Goal: Navigation & Orientation: Go to known website

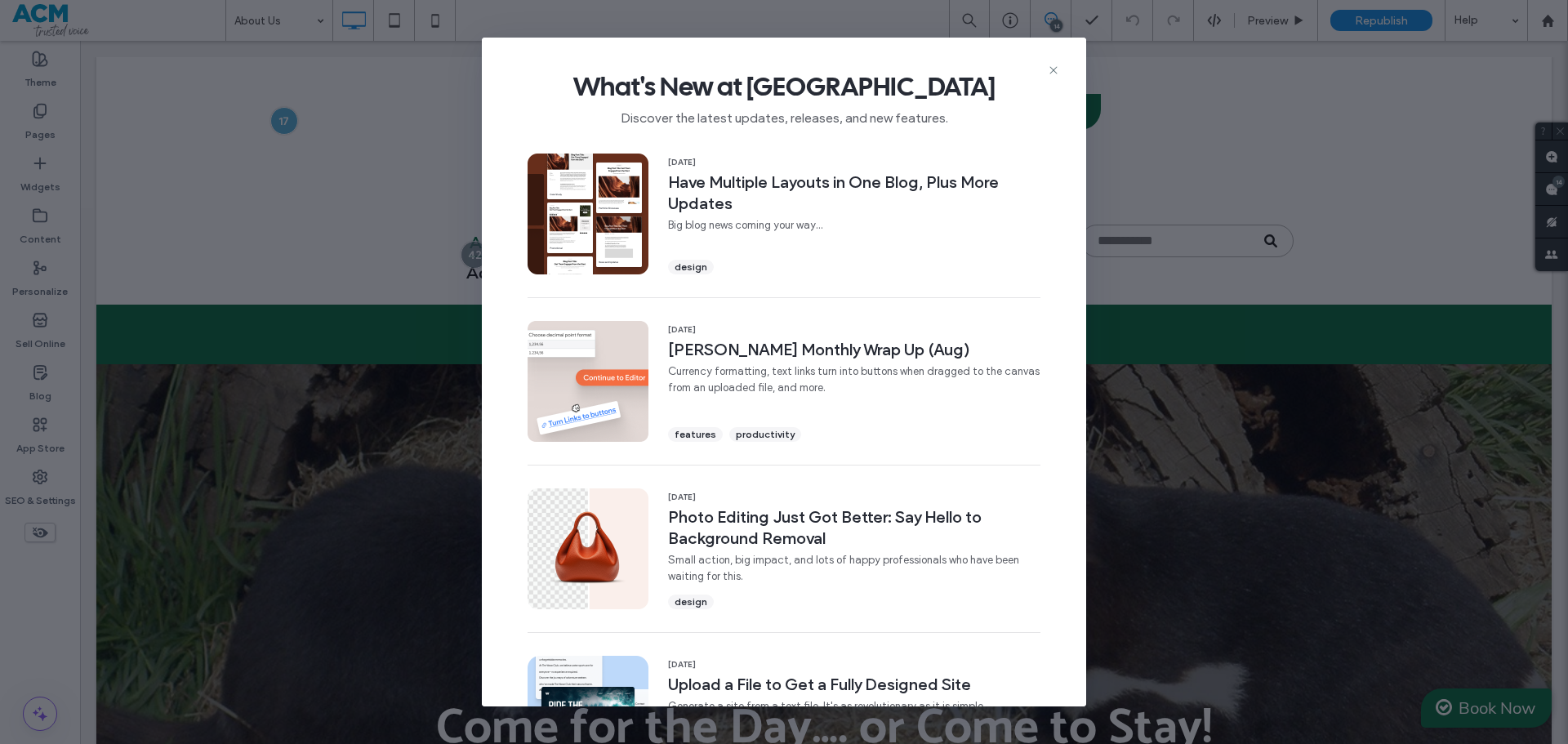
click at [1045, 65] on div "What's New at Duda Discover the latest updates, releases, and new features." at bounding box center [783, 92] width 604 height 109
click at [1052, 66] on icon at bounding box center [1053, 70] width 13 height 13
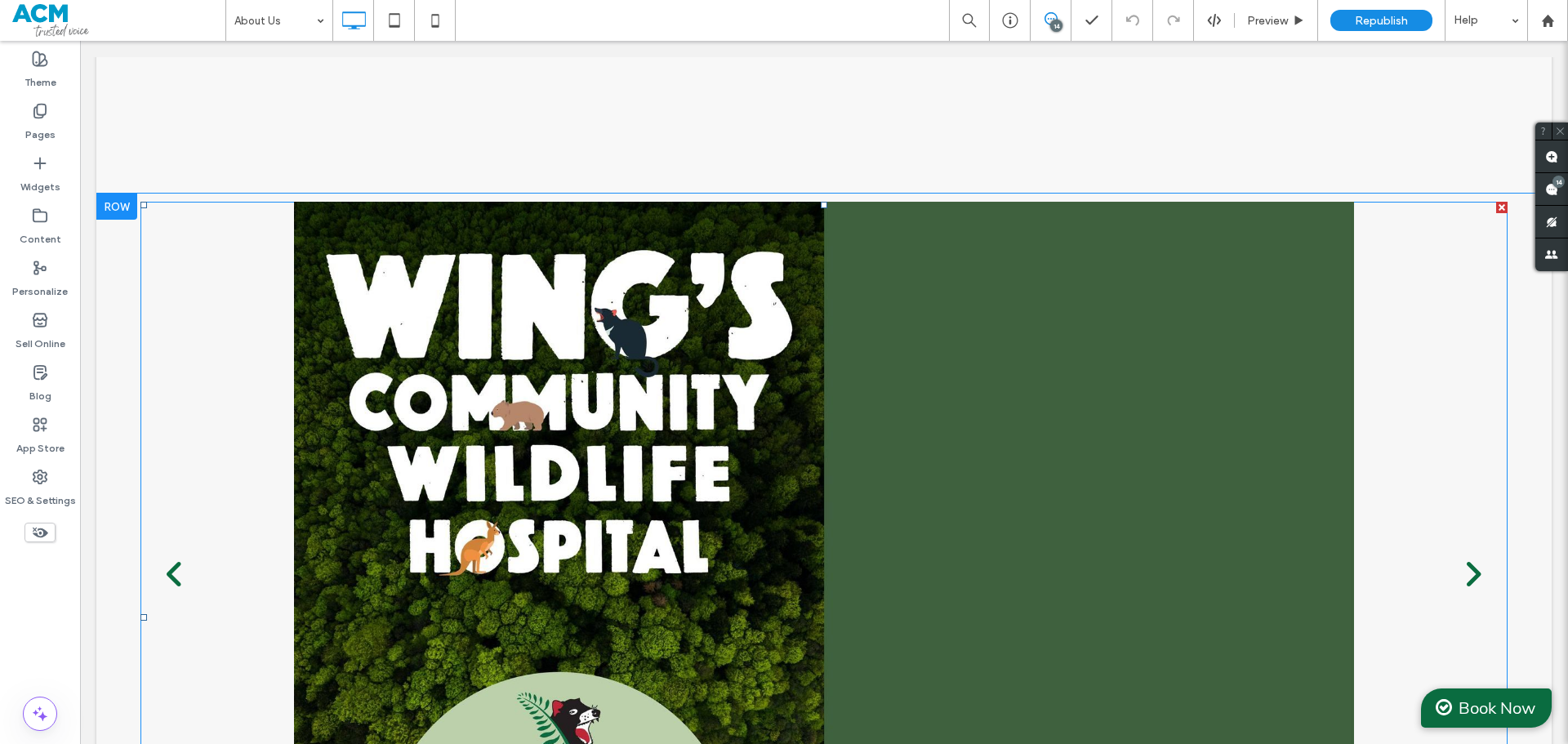
scroll to position [2614, 0]
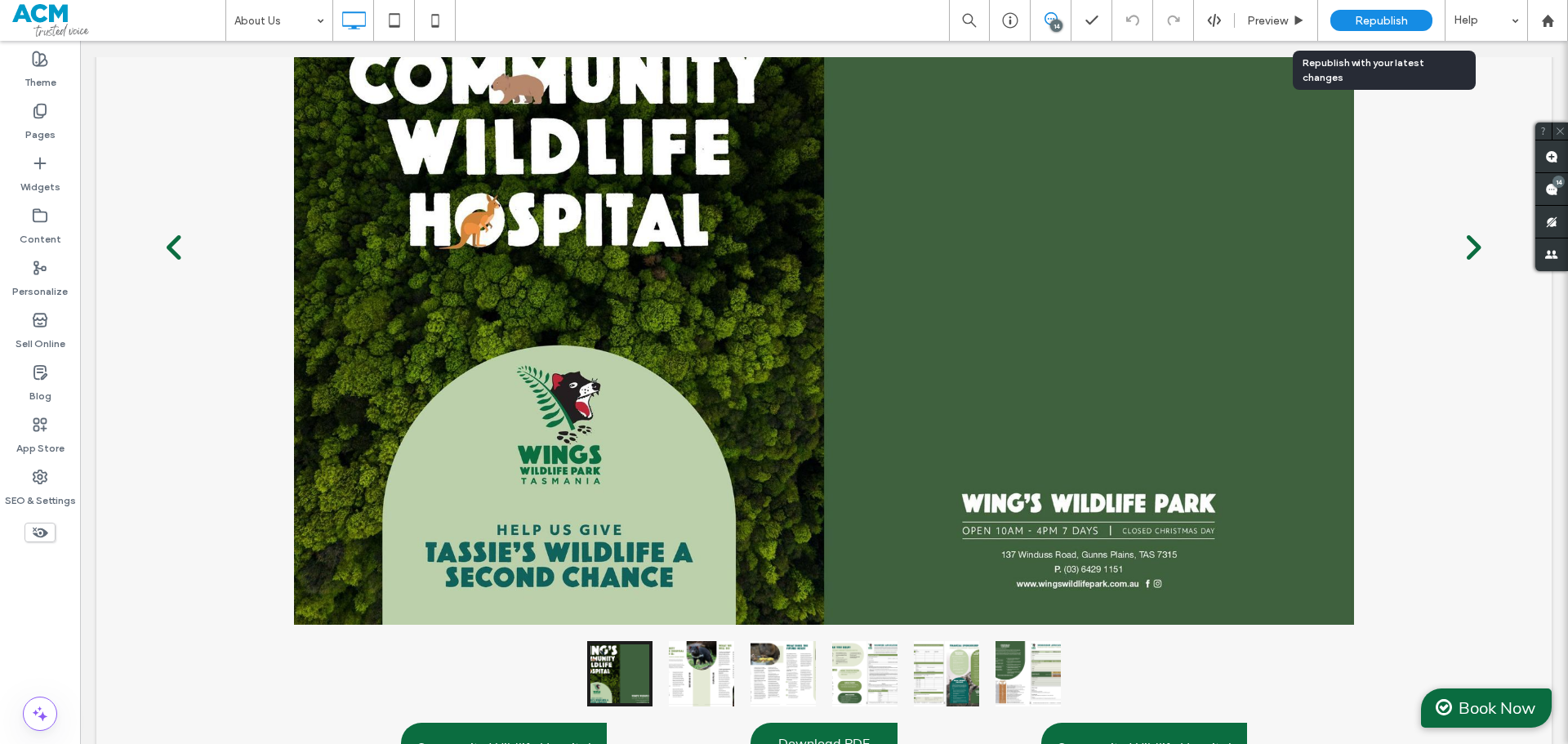
click at [1385, 14] on span "Republish" at bounding box center [1381, 21] width 53 height 14
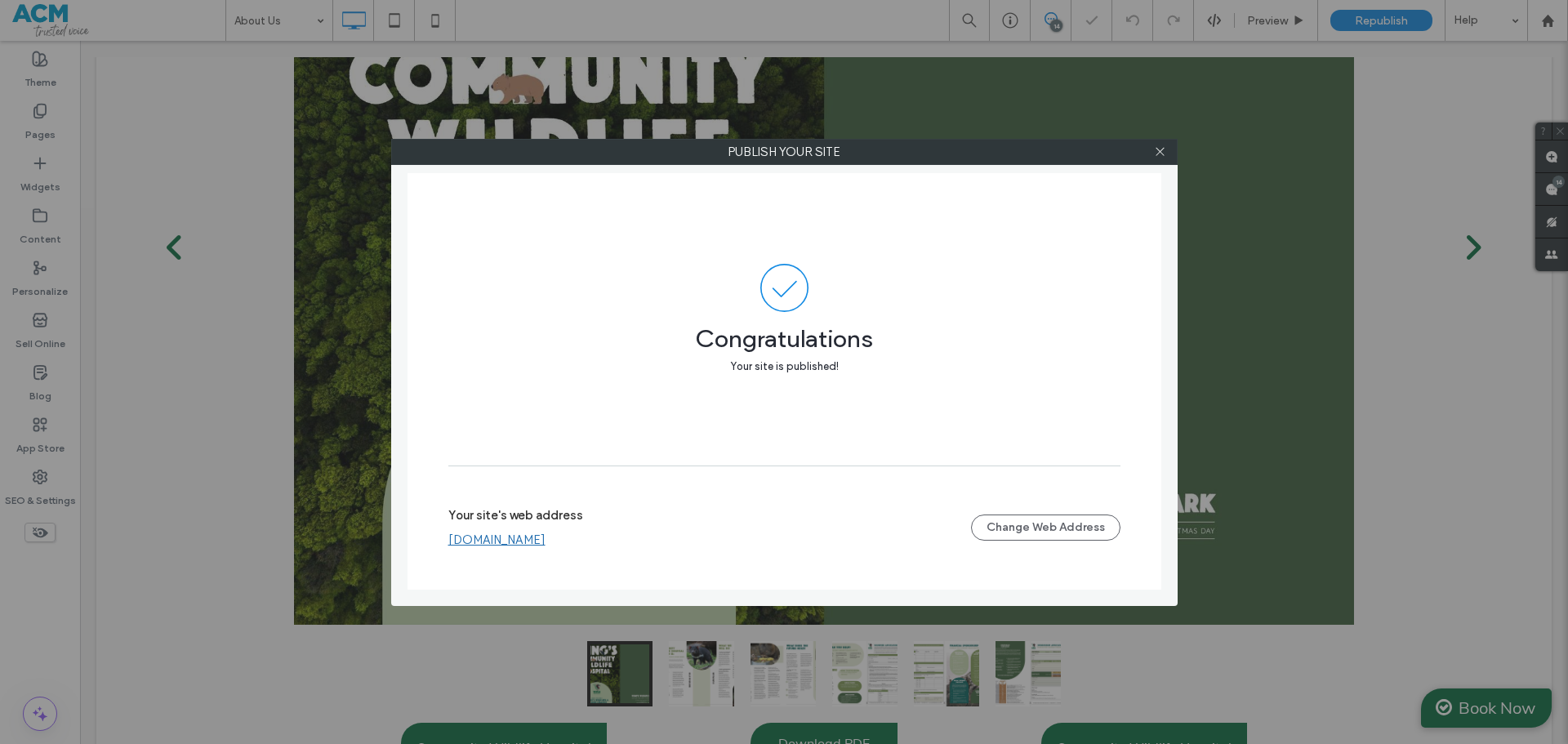
click at [546, 537] on link "www.wingswildlifepark.com.au" at bounding box center [497, 540] width 98 height 14
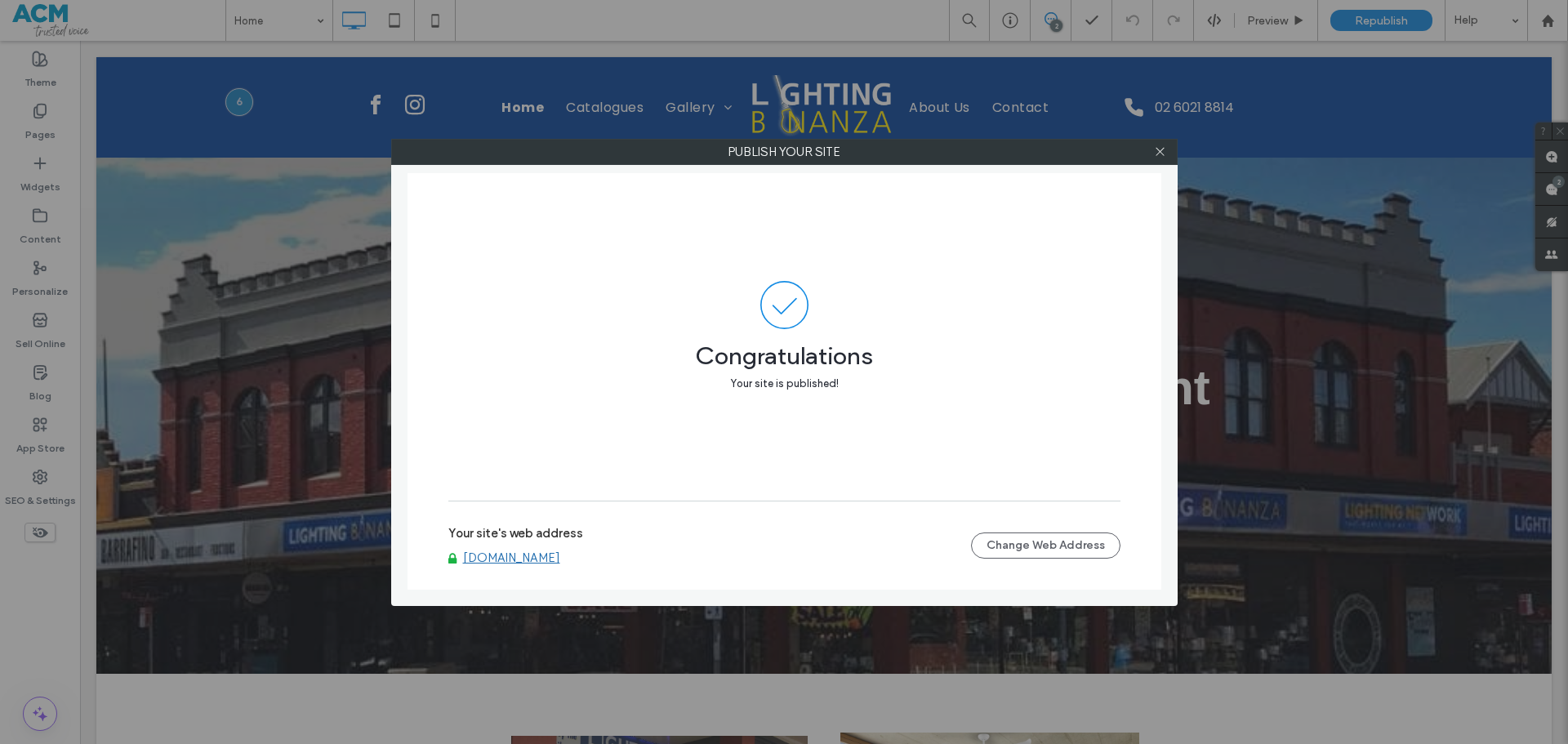
click at [576, 535] on label "Your site's web address" at bounding box center [516, 538] width 135 height 24
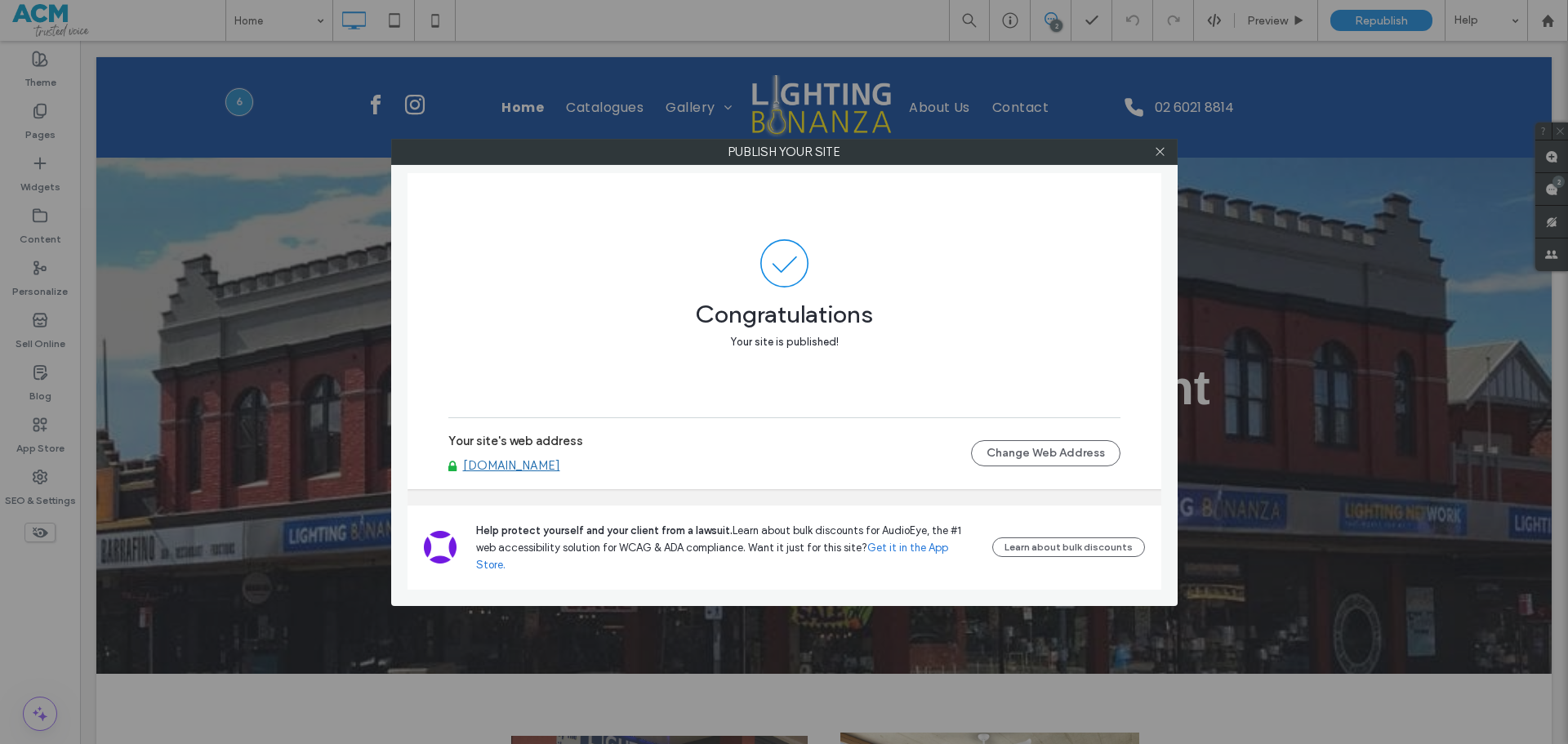
click at [575, 537] on span "Help protect yourself and your client from a lawsuit." at bounding box center [604, 531] width 257 height 13
click at [560, 473] on link "www.lightingbonanza.com.au" at bounding box center [511, 466] width 98 height 14
click at [1161, 157] on icon at bounding box center [1160, 151] width 13 height 13
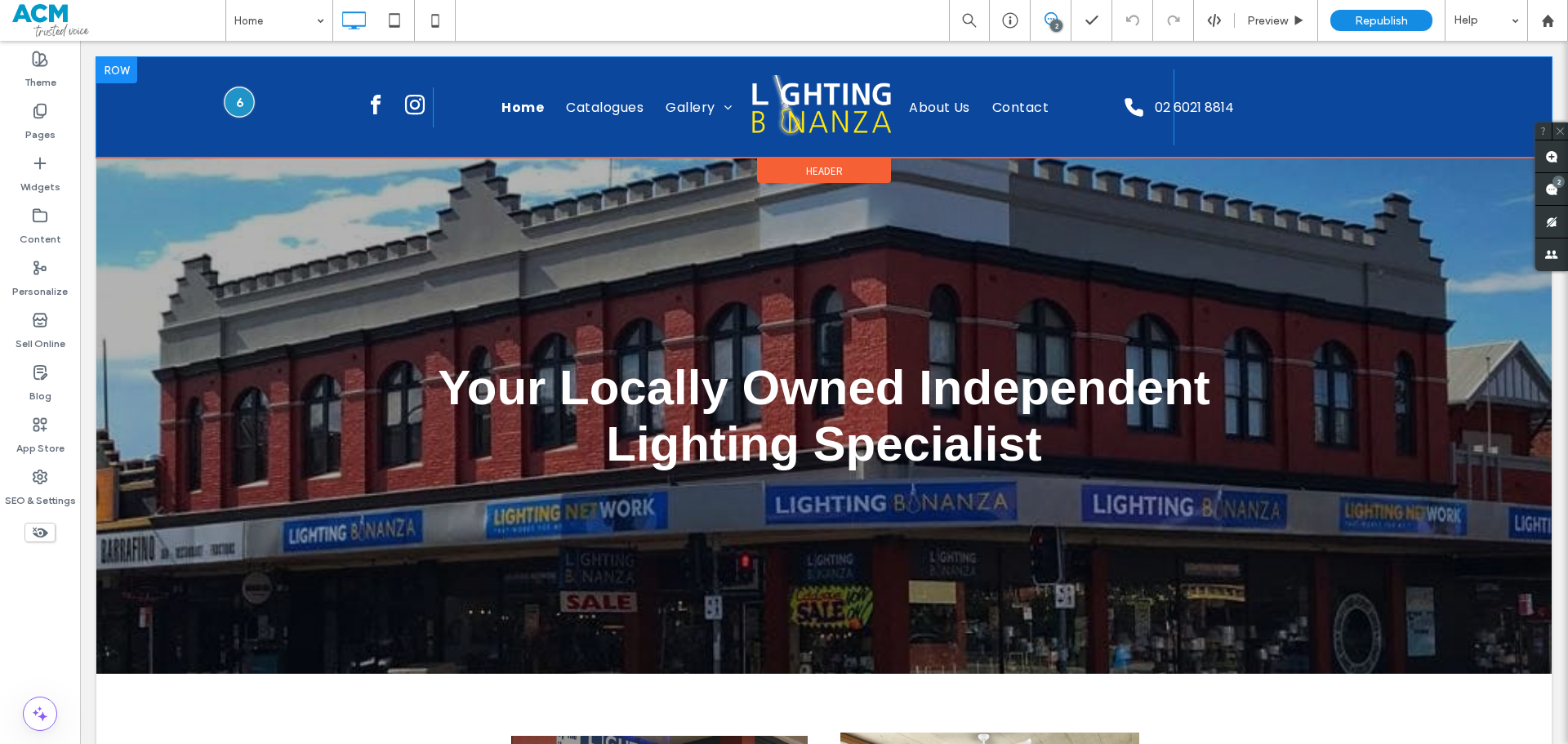
click at [243, 110] on div at bounding box center [240, 102] width 30 height 30
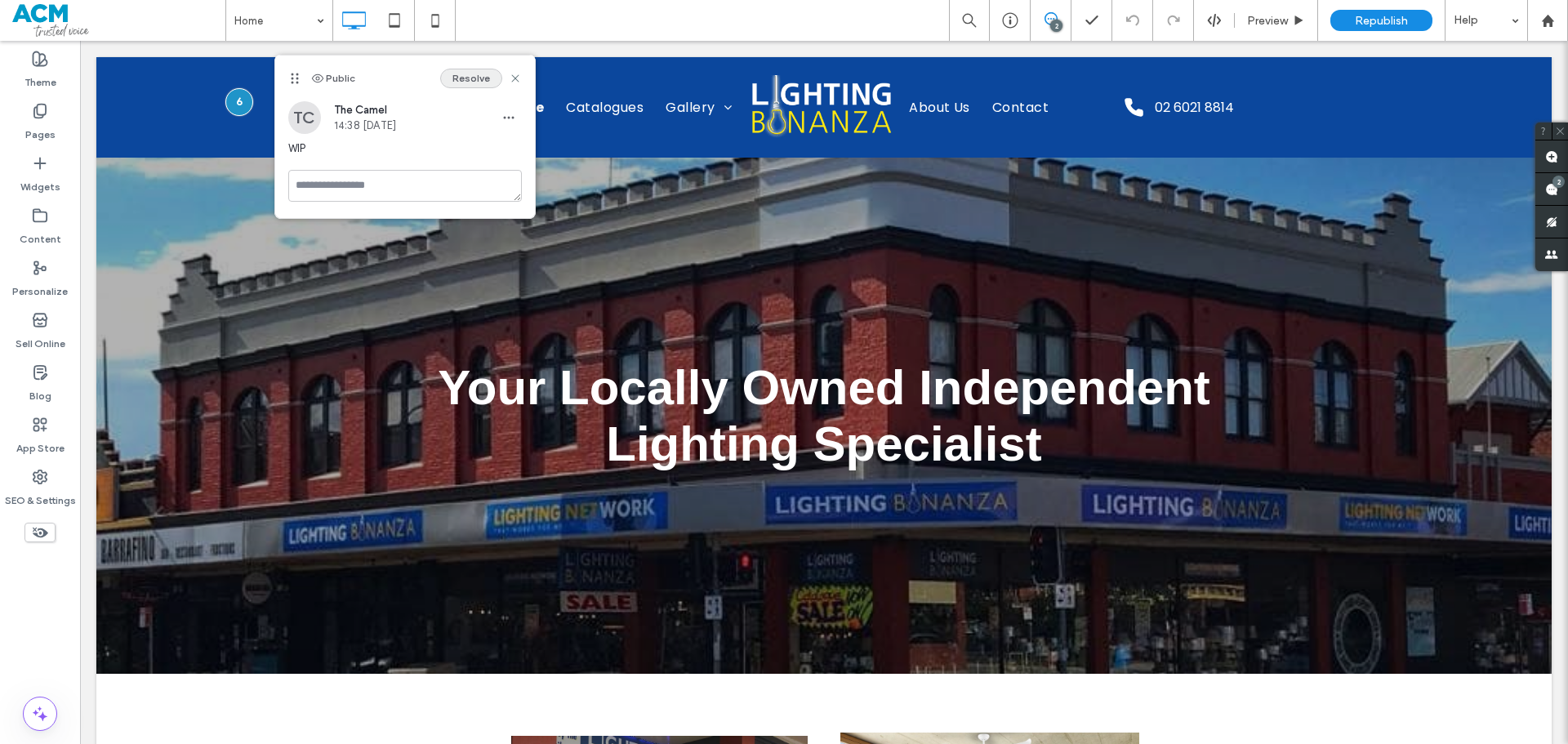
click at [459, 85] on button "Resolve" at bounding box center [471, 79] width 62 height 20
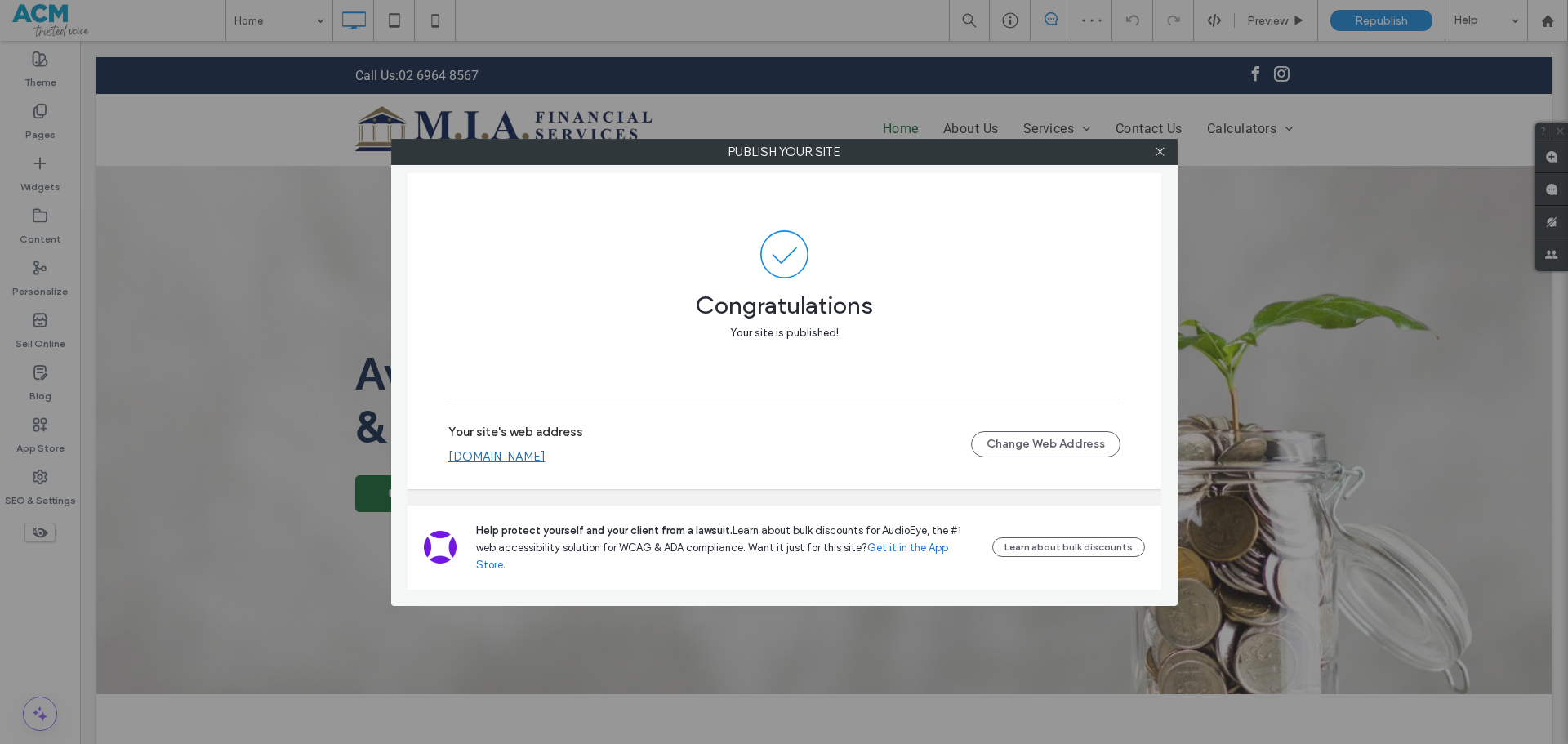
click at [533, 471] on div "Your site's web address [DOMAIN_NAME] Change Web Address" at bounding box center [784, 444] width 672 height 52
click at [533, 464] on link "[DOMAIN_NAME]" at bounding box center [497, 457] width 98 height 14
